Goal: Check status: Check status

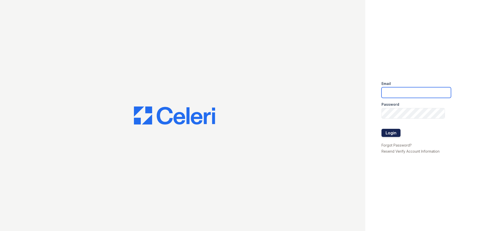
type input "[PERSON_NAME][EMAIL_ADDRESS][DOMAIN_NAME]"
click at [394, 135] on button "Login" at bounding box center [390, 133] width 19 height 8
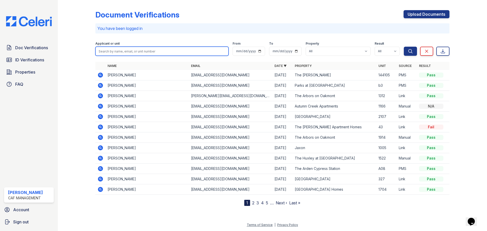
click at [164, 53] on input "search" at bounding box center [161, 51] width 133 height 9
type input "[PERSON_NAME]"
click at [403, 47] on button "Search" at bounding box center [409, 51] width 13 height 9
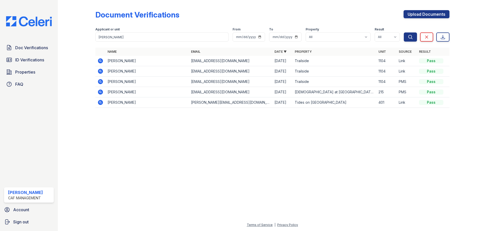
click at [97, 82] on icon at bounding box center [100, 82] width 6 height 6
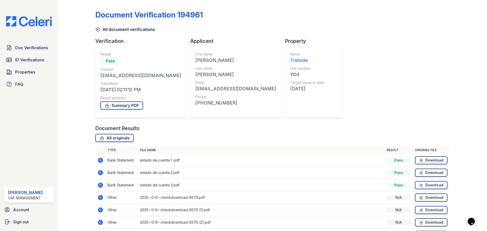
scroll to position [32, 0]
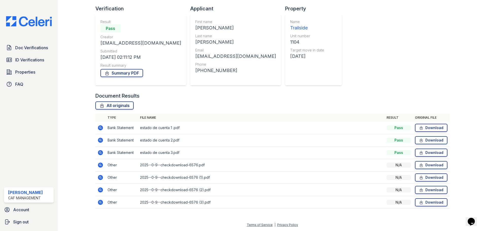
click at [100, 127] on icon at bounding box center [99, 127] width 1 height 1
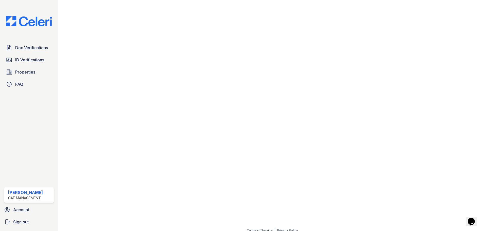
scroll to position [262, 0]
